Goal: Check status: Check status

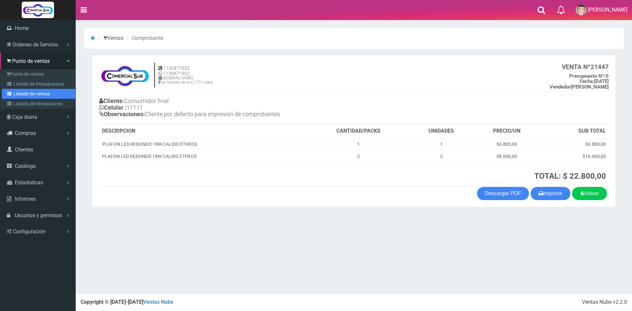
click at [38, 92] on link "Listado de ventas" at bounding box center [38, 94] width 73 height 10
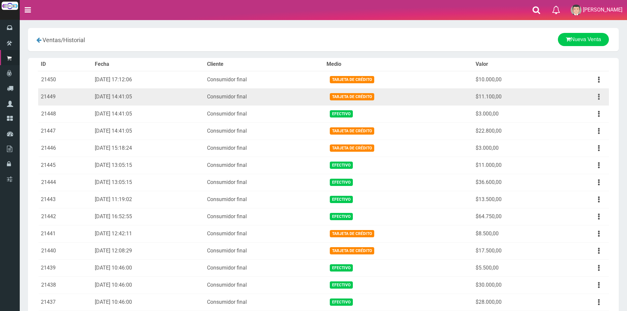
click at [597, 96] on button "button" at bounding box center [598, 97] width 15 height 12
click at [584, 114] on link "Ver" at bounding box center [580, 113] width 52 height 14
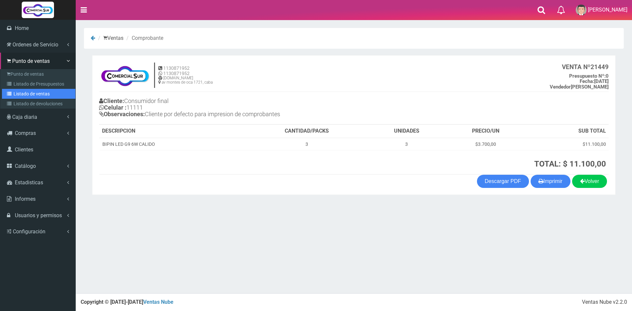
click at [27, 90] on link "Listado de ventas" at bounding box center [38, 94] width 73 height 10
